Goal: Task Accomplishment & Management: Use online tool/utility

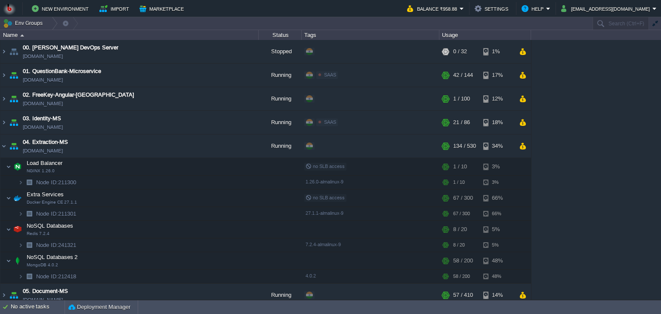
scroll to position [39, 0]
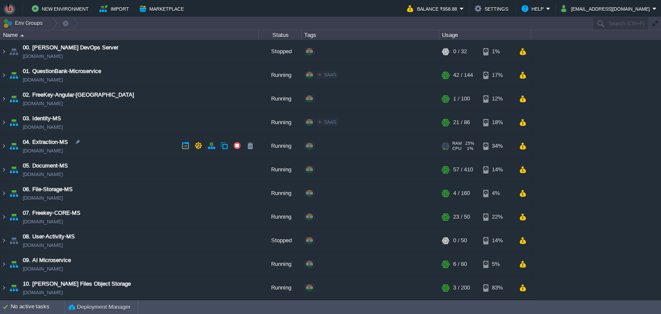
click at [147, 148] on td "04. Extraction-MS extraction-ms.in1.bitss.cloud" at bounding box center [129, 147] width 258 height 24
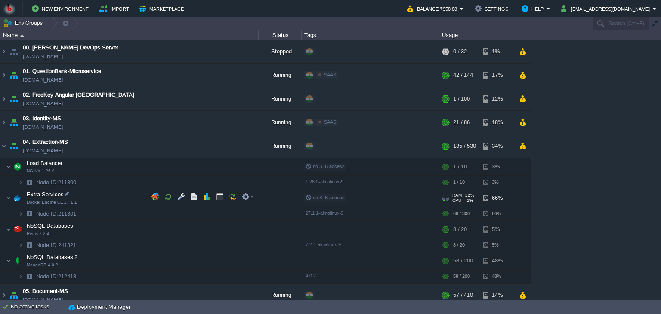
scroll to position [39, 0]
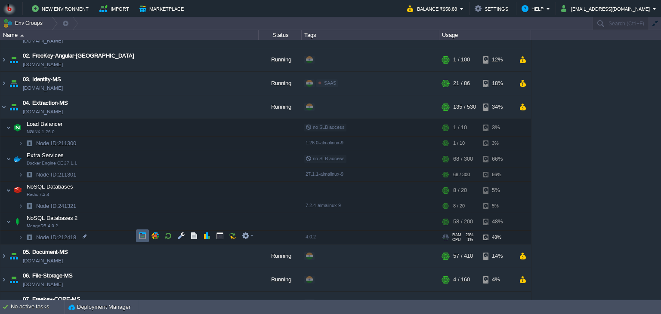
click at [137, 235] on td at bounding box center [142, 236] width 13 height 13
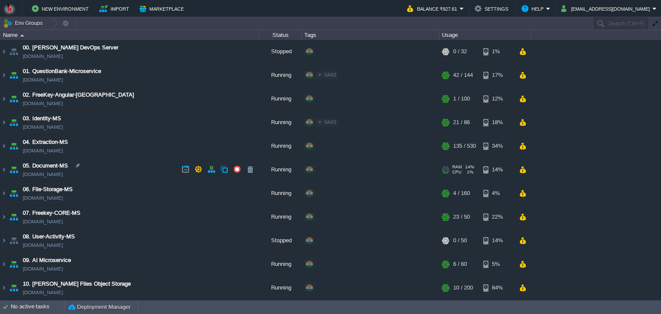
click at [134, 166] on td "05. Document-MS [DOMAIN_NAME]" at bounding box center [129, 170] width 258 height 24
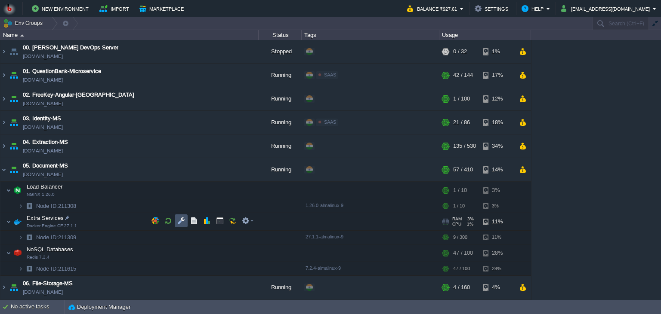
click at [180, 217] on button "button" at bounding box center [181, 221] width 8 height 8
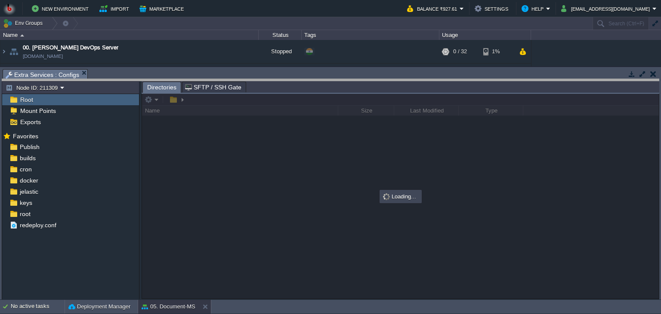
drag, startPoint x: 245, startPoint y: 80, endPoint x: 240, endPoint y: 151, distance: 71.6
click at [240, 151] on body "New Environment Import Marketplace Bonus ₹0.00 Upgrade Account Balance ₹927.61 …" at bounding box center [330, 157] width 661 height 314
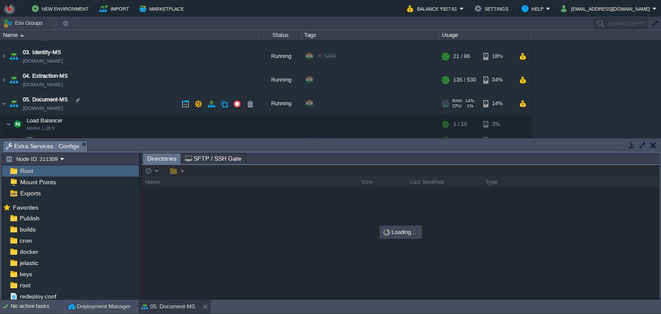
scroll to position [78, 0]
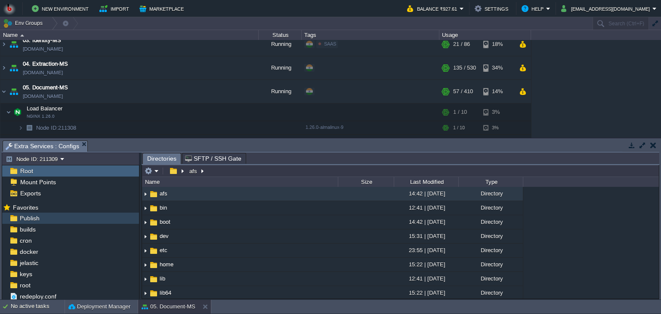
click at [90, 220] on div "Publish" at bounding box center [70, 218] width 137 height 11
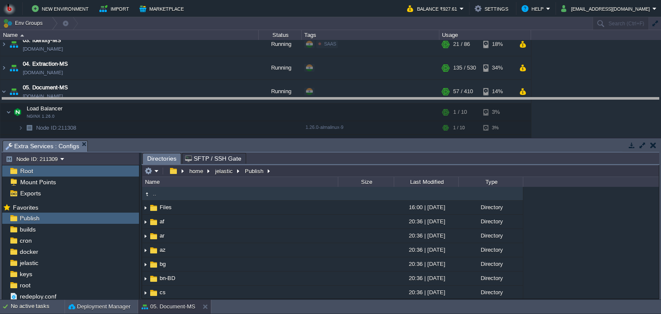
click at [287, 108] on body "New Environment Import Marketplace Bonus ₹0.00 Upgrade Account Balance ₹927.61 …" at bounding box center [330, 157] width 661 height 314
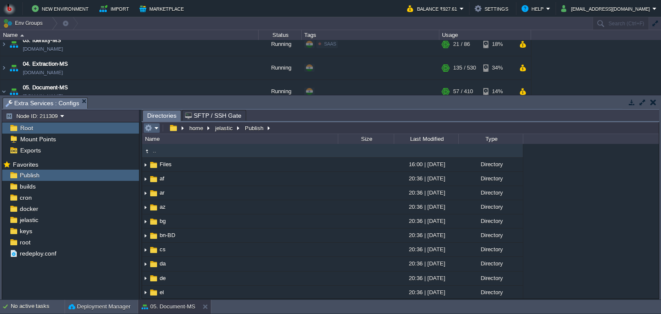
click at [154, 128] on em at bounding box center [152, 128] width 14 height 8
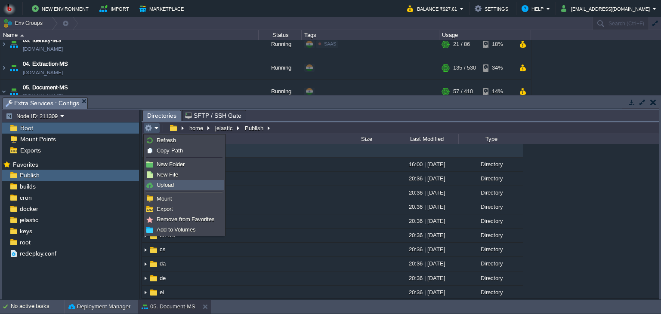
click at [161, 188] on span "Upload" at bounding box center [165, 185] width 17 height 6
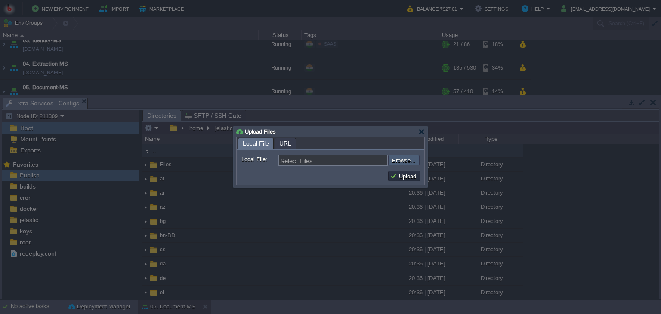
click at [407, 163] on input "file" at bounding box center [365, 160] width 109 height 10
type input "C:\fakepath\PdfGenerateMicroservice.dll"
type input "PdfGenerateMicroservice.dll"
click at [414, 179] on button "Upload" at bounding box center [404, 176] width 29 height 8
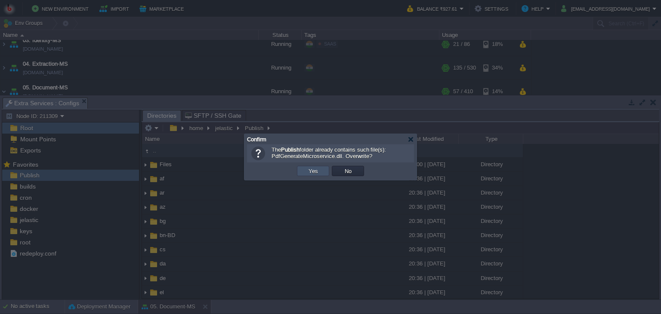
click at [312, 171] on button "Yes" at bounding box center [313, 171] width 15 height 8
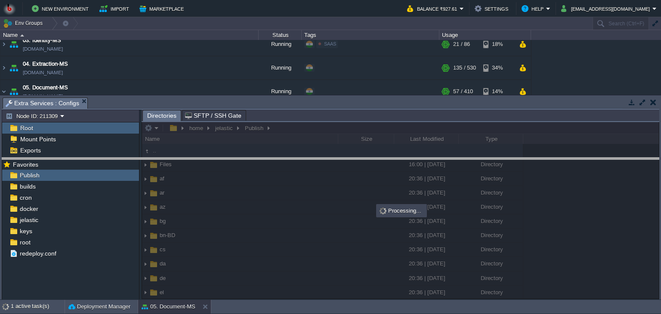
drag, startPoint x: 368, startPoint y: 105, endPoint x: 358, endPoint y: 198, distance: 93.5
click at [358, 198] on body "New Environment Import Marketplace Bonus ₹0.00 Upgrade Account Balance ₹927.61 …" at bounding box center [330, 157] width 661 height 314
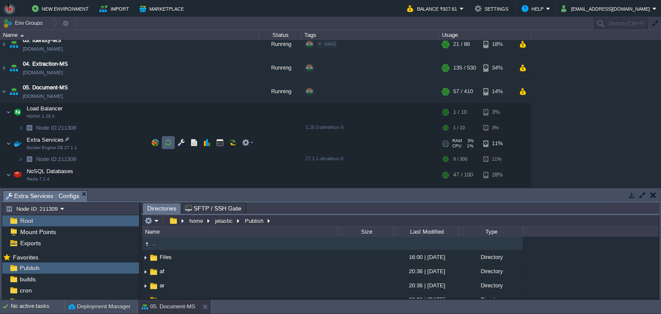
click at [169, 146] on button "button" at bounding box center [168, 143] width 8 height 8
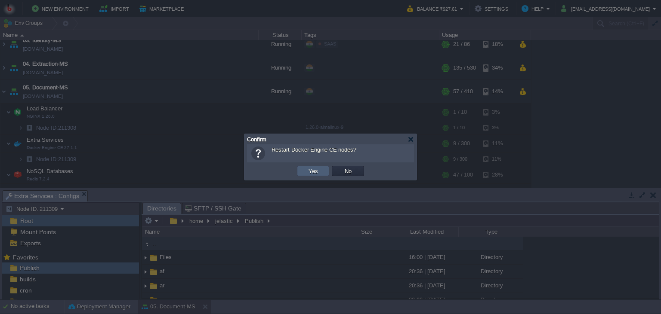
click at [313, 171] on button "Yes" at bounding box center [313, 171] width 15 height 8
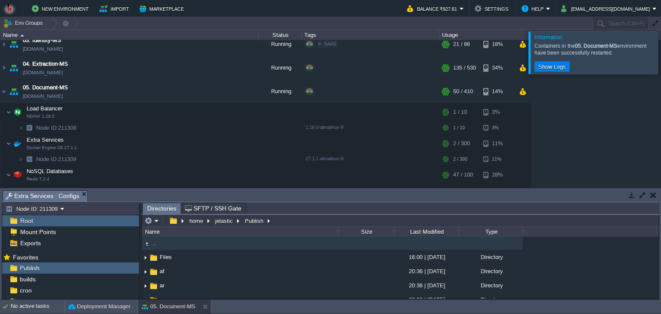
click at [629, 194] on button "button" at bounding box center [632, 195] width 8 height 8
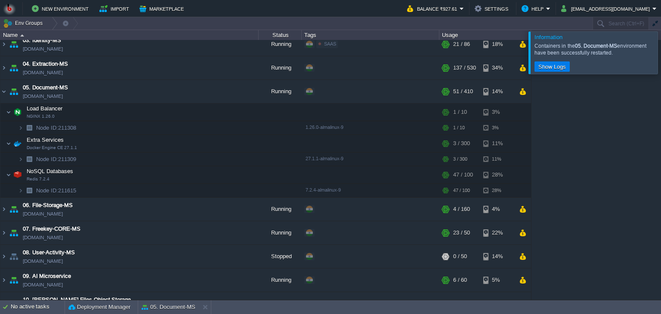
click at [643, 50] on div "Containers in the 05. Document-MS environment have been successfully restarted." at bounding box center [594, 50] width 121 height 14
click at [660, 51] on div at bounding box center [671, 52] width 0 height 42
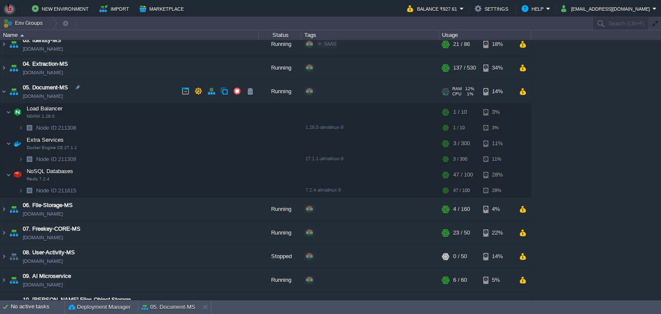
click at [132, 96] on td "05. Document-MS [DOMAIN_NAME]" at bounding box center [129, 92] width 258 height 24
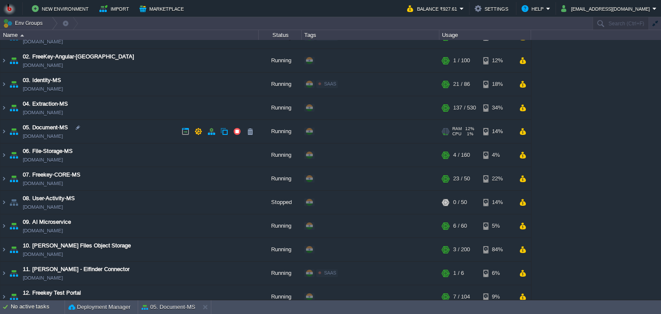
scroll to position [39, 0]
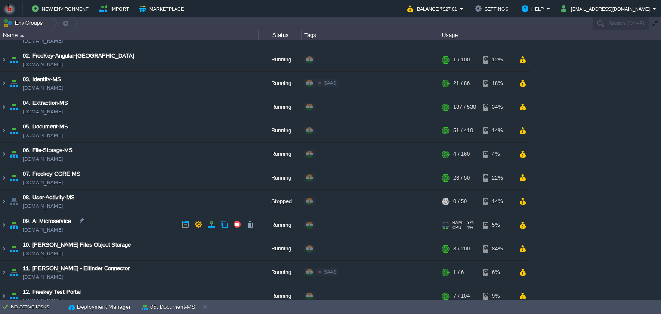
click at [143, 226] on td "09. AI Microservice [DOMAIN_NAME]" at bounding box center [129, 226] width 258 height 24
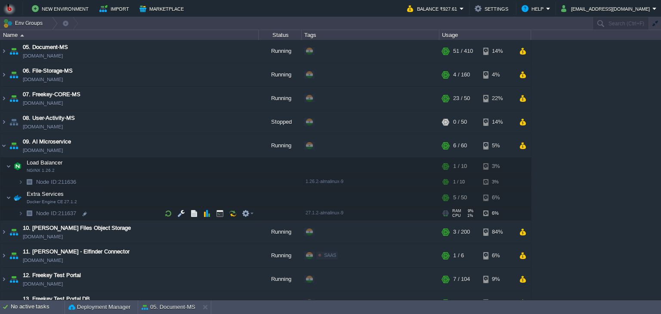
scroll to position [117, 0]
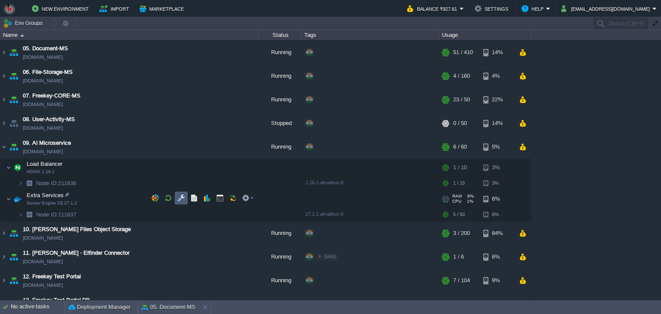
click at [184, 199] on button "button" at bounding box center [181, 198] width 8 height 8
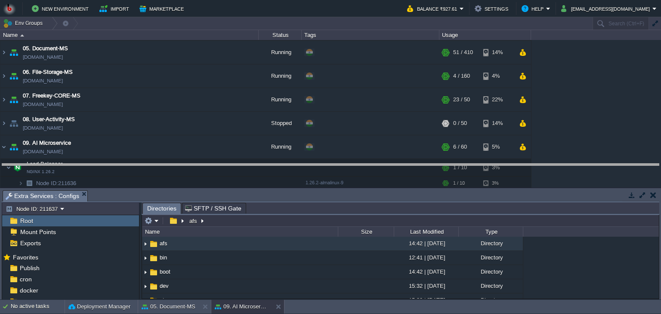
drag, startPoint x: 278, startPoint y: 197, endPoint x: 276, endPoint y: 157, distance: 40.1
click at [276, 157] on body "New Environment Import Marketplace Bonus ₹0.00 Upgrade Account Balance ₹927.61 …" at bounding box center [330, 157] width 661 height 314
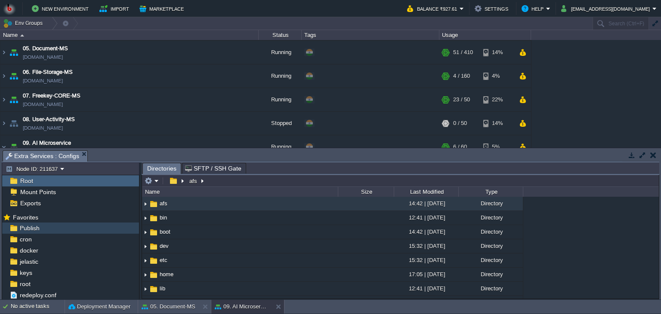
click at [92, 231] on div "Publish" at bounding box center [70, 228] width 137 height 11
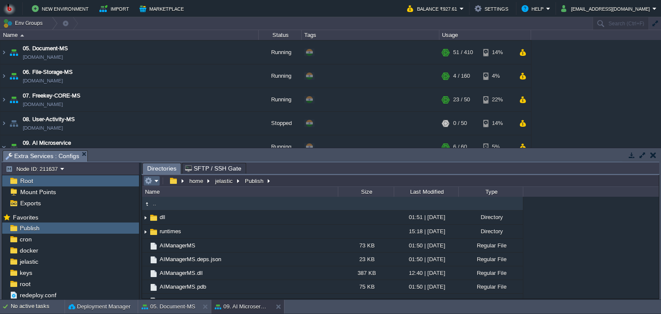
click at [154, 185] on em at bounding box center [152, 181] width 14 height 8
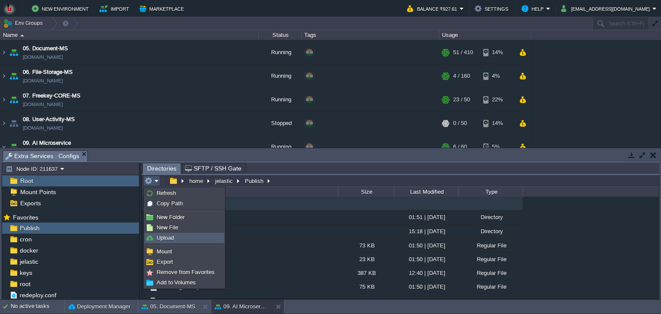
click at [175, 234] on link "Upload" at bounding box center [184, 238] width 79 height 9
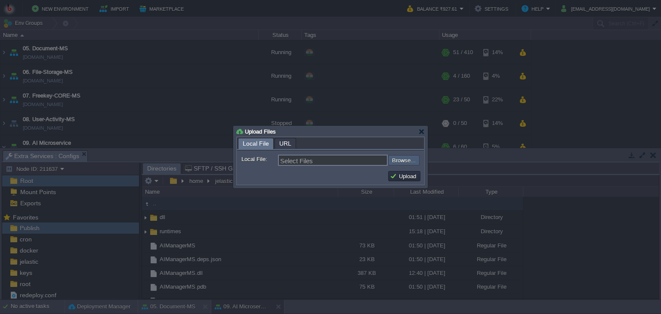
click at [398, 159] on input "file" at bounding box center [365, 160] width 109 height 10
type input "C:\fakepath\AIManagerMS.dll"
type input "AIManagerMS.dll"
click at [407, 178] on button "Upload" at bounding box center [404, 176] width 29 height 8
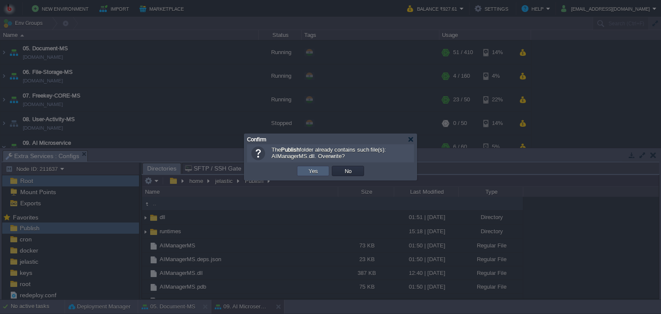
click at [313, 172] on button "Yes" at bounding box center [313, 171] width 15 height 8
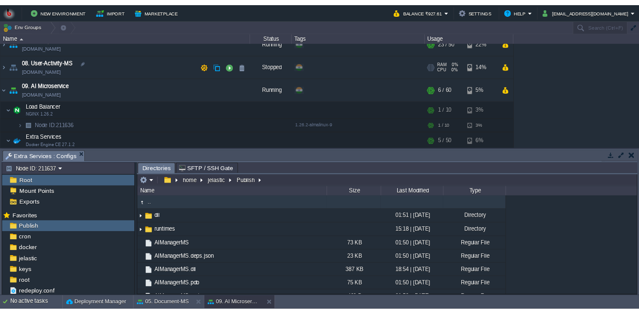
scroll to position [196, 0]
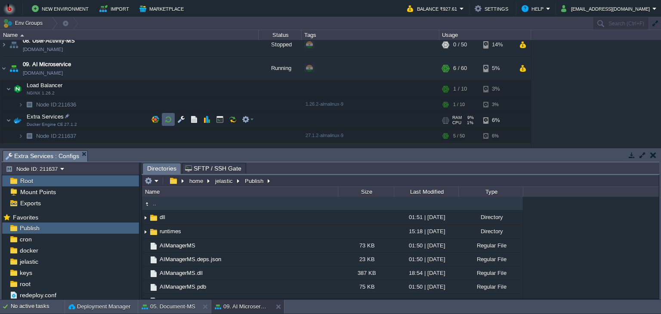
click at [164, 120] on td at bounding box center [168, 119] width 13 height 13
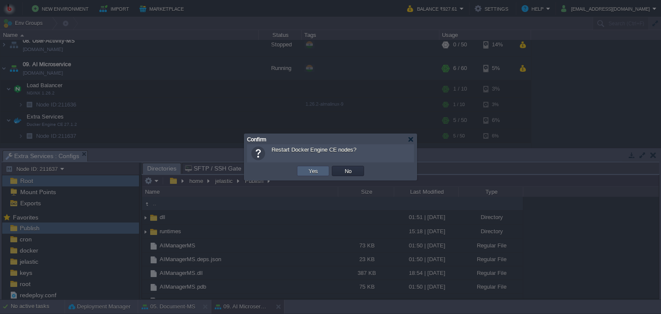
click at [300, 169] on td "Yes" at bounding box center [313, 171] width 32 height 10
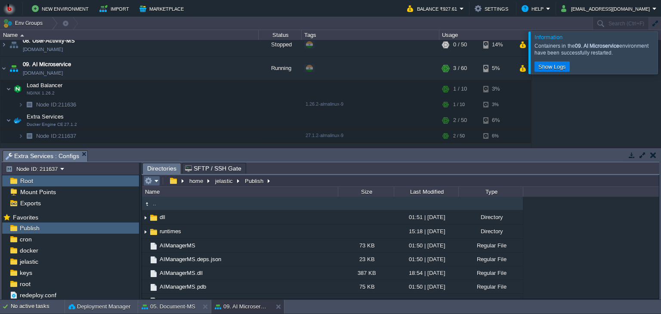
click at [153, 183] on em at bounding box center [152, 181] width 14 height 8
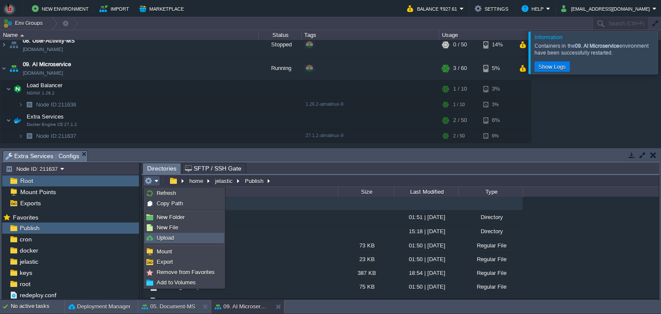
click at [170, 240] on span "Upload" at bounding box center [165, 238] width 17 height 6
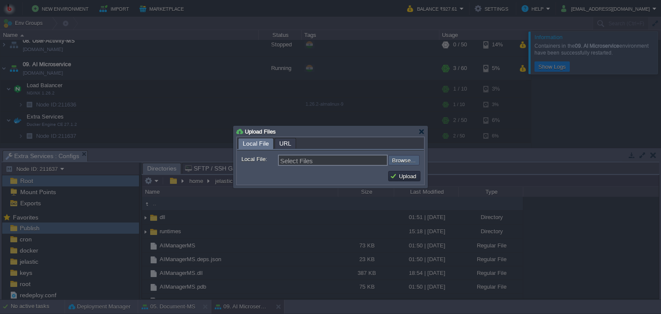
click at [392, 163] on input "file" at bounding box center [365, 160] width 109 height 10
type input "C:\fakepath\AIManagerMS.dll"
type input "AIManagerMS.dll"
click at [402, 176] on button "Upload" at bounding box center [404, 176] width 29 height 8
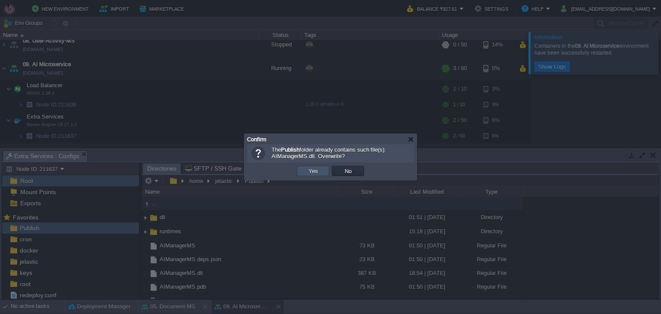
click at [308, 172] on button "Yes" at bounding box center [313, 171] width 15 height 8
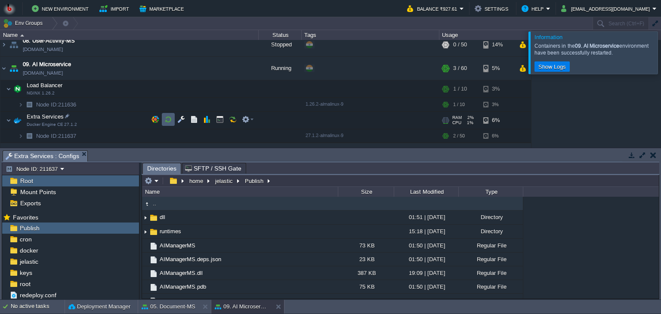
click at [167, 123] on td at bounding box center [168, 119] width 13 height 13
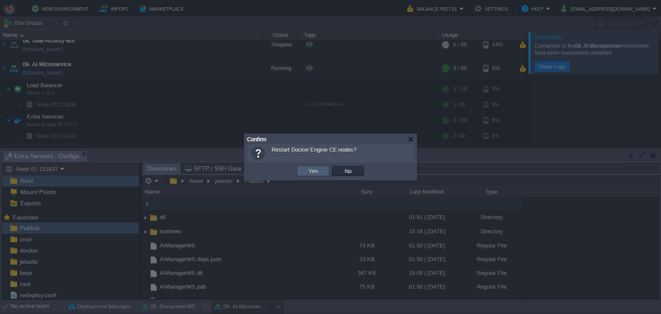
click at [307, 170] on button "Yes" at bounding box center [313, 171] width 15 height 8
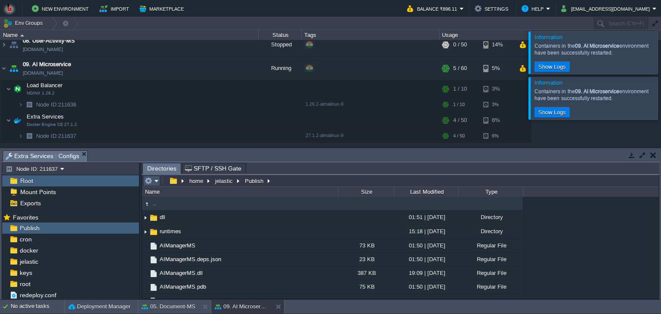
click at [151, 183] on button "button" at bounding box center [149, 181] width 8 height 8
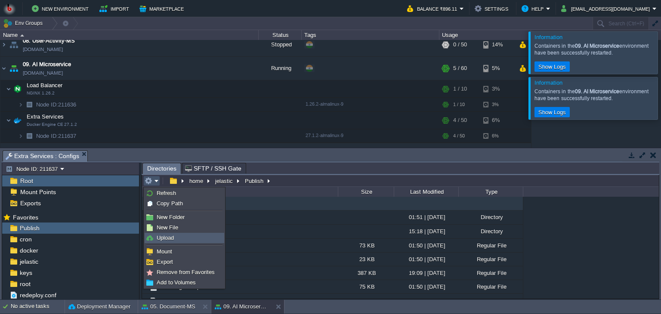
click at [159, 237] on span "Upload" at bounding box center [165, 238] width 17 height 6
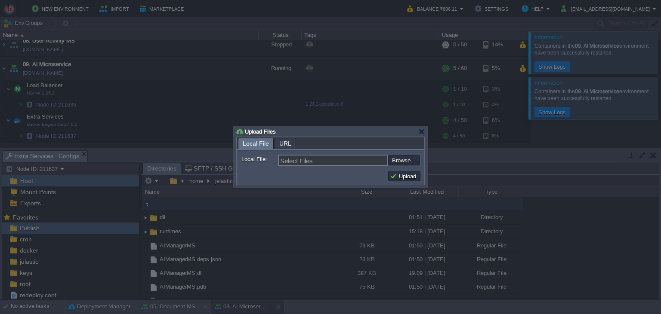
click at [414, 166] on div "Select Files Browse..." at bounding box center [349, 160] width 142 height 11
click at [400, 158] on input "file" at bounding box center [365, 160] width 109 height 10
type input "C:\fakepath\AIManagerMS.dll"
type input "AIManagerMS.dll"
click at [417, 182] on td "Upload" at bounding box center [404, 176] width 35 height 13
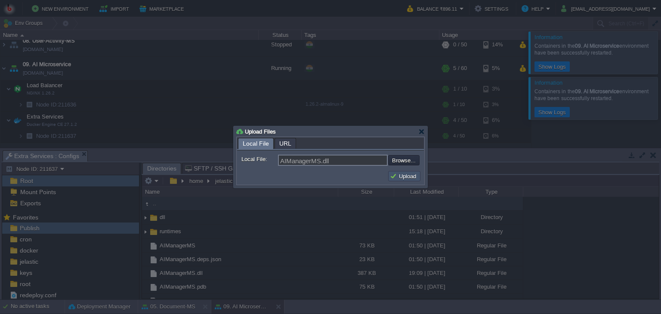
click at [412, 177] on button "Upload" at bounding box center [404, 176] width 29 height 8
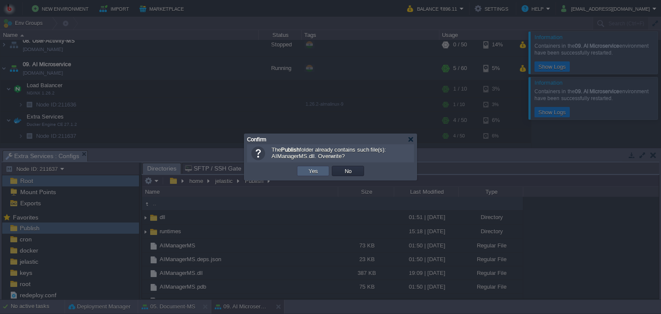
click at [308, 172] on button "Yes" at bounding box center [313, 171] width 15 height 8
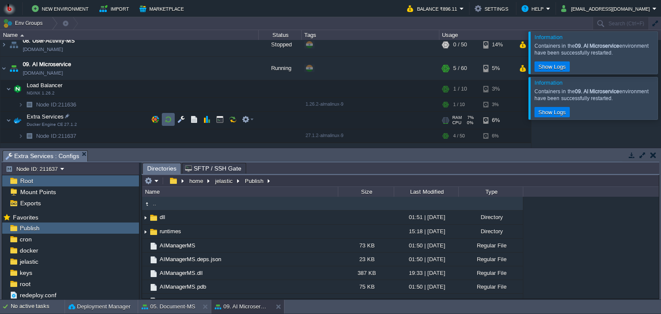
click at [167, 117] on button "button" at bounding box center [168, 120] width 8 height 8
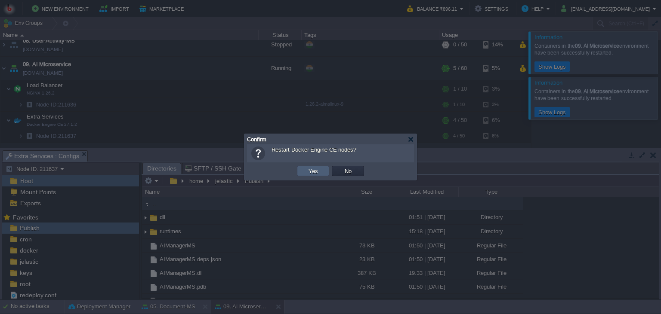
click at [313, 168] on button "Yes" at bounding box center [313, 171] width 15 height 8
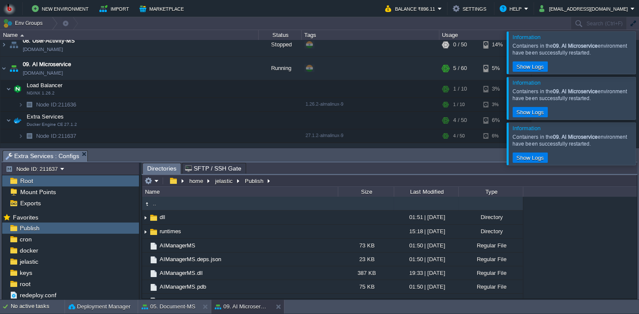
drag, startPoint x: 624, startPoint y: 146, endPoint x: 625, endPoint y: 139, distance: 7.5
click at [649, 146] on div at bounding box center [649, 144] width 0 height 42
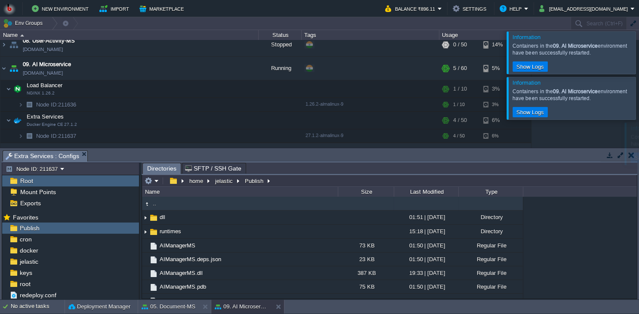
click at [649, 102] on div at bounding box center [649, 98] width 0 height 42
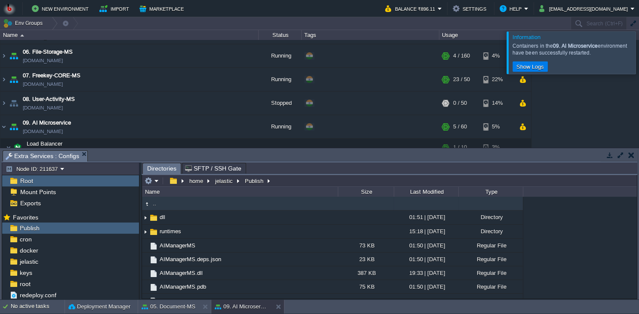
scroll to position [99, 0]
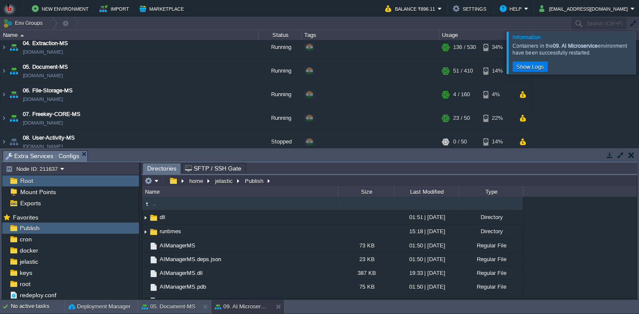
click at [649, 56] on div at bounding box center [649, 52] width 0 height 42
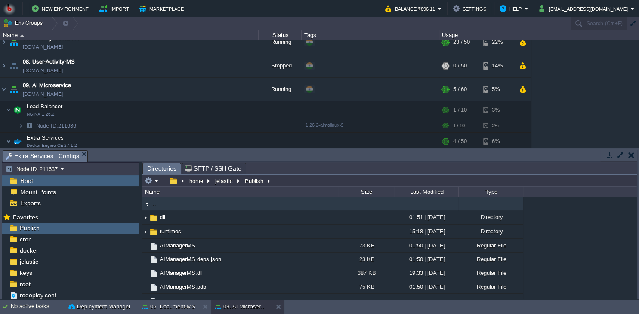
scroll to position [177, 0]
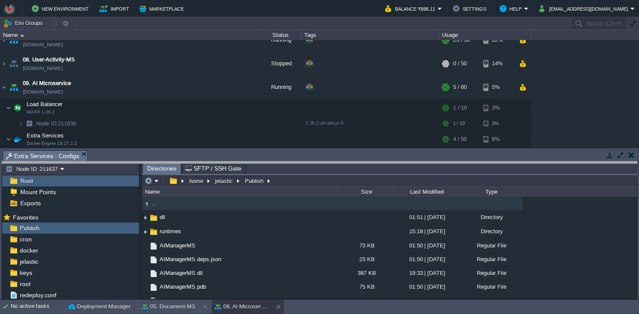
drag, startPoint x: 585, startPoint y: 154, endPoint x: 581, endPoint y: 182, distance: 27.8
click at [581, 182] on body "New Environment Import Marketplace Bonus ₹0.00 Upgrade Account Balance ₹896.11 …" at bounding box center [319, 157] width 639 height 314
